Goal: Information Seeking & Learning: Learn about a topic

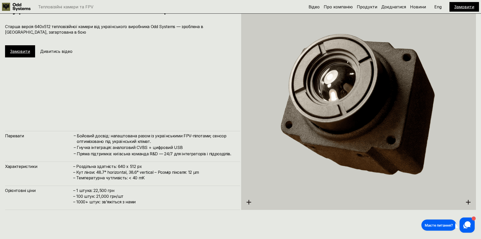
click at [159, 147] on h4 "Гнучка інтеграція: аналоговий CVBS + цифровий USB" at bounding box center [156, 147] width 158 height 6
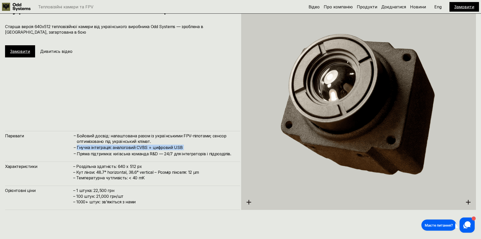
click at [159, 147] on h4 "Гнучка інтеграція: аналоговий CVBS + цифровий USB" at bounding box center [156, 147] width 158 height 6
click at [158, 147] on h4 "Гнучка інтеграція: аналоговий CVBS + цифровий USB" at bounding box center [156, 147] width 158 height 6
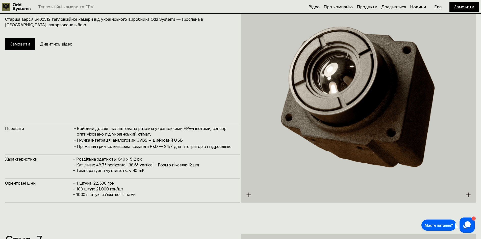
scroll to position [1232, 0]
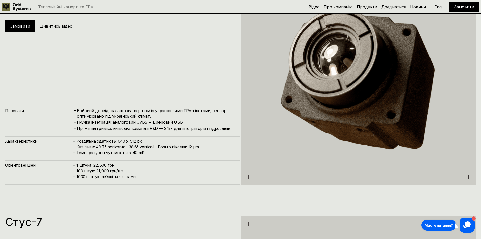
click at [166, 176] on h4 "– 1 штука: 22,500 грн – 100 штук: 21,000 грн/шт – ⁠1000+ штук: звʼяжіться з нами" at bounding box center [154, 170] width 162 height 17
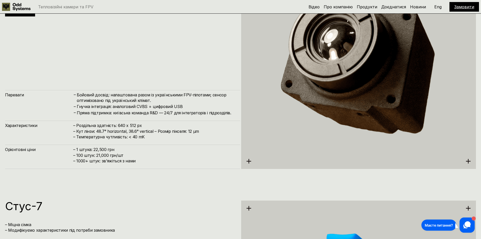
scroll to position [1257, 0]
